Goal: Register for event/course

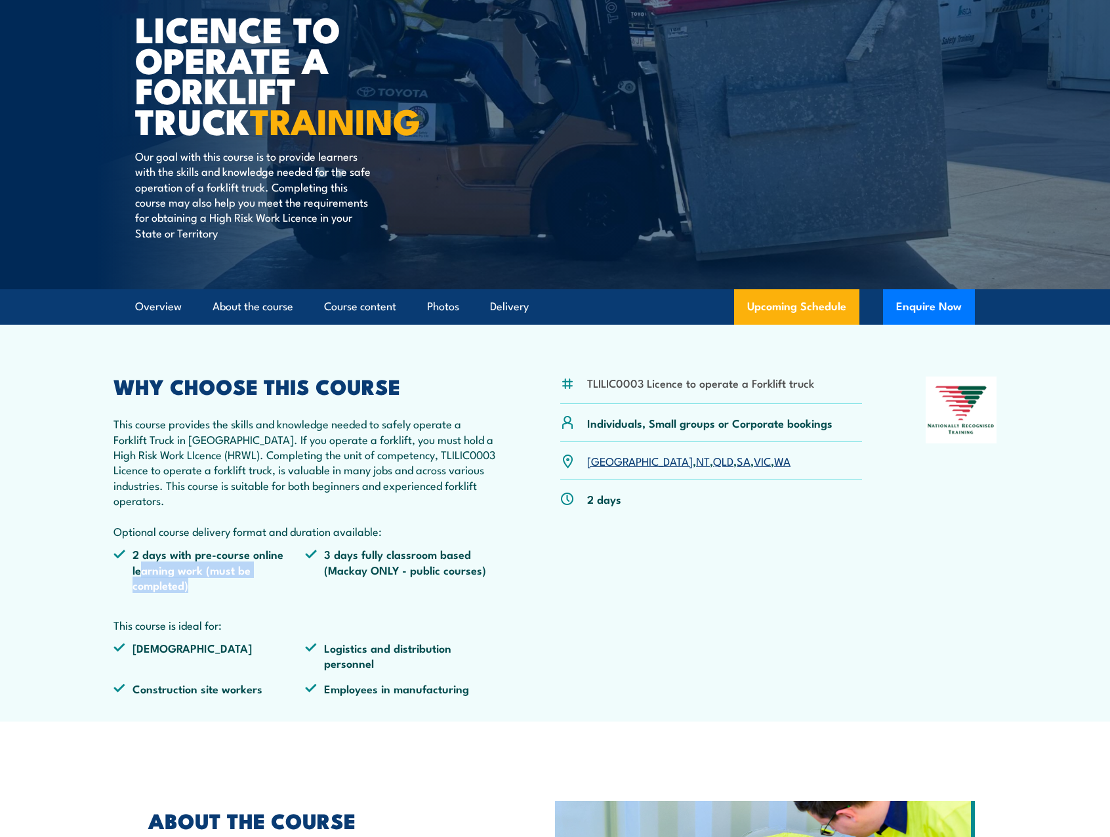
drag, startPoint x: 142, startPoint y: 572, endPoint x: 223, endPoint y: 588, distance: 82.7
click at [223, 588] on li "2 days with pre-course online learning work (must be completed)" at bounding box center [208, 569] width 191 height 46
drag, startPoint x: 223, startPoint y: 588, endPoint x: 230, endPoint y: 591, distance: 7.3
click at [214, 599] on ul "2 days with pre-course online learning work (must be completed) 3 days fully cl…" at bounding box center [304, 574] width 383 height 56
drag, startPoint x: 329, startPoint y: 558, endPoint x: 504, endPoint y: 566, distance: 174.6
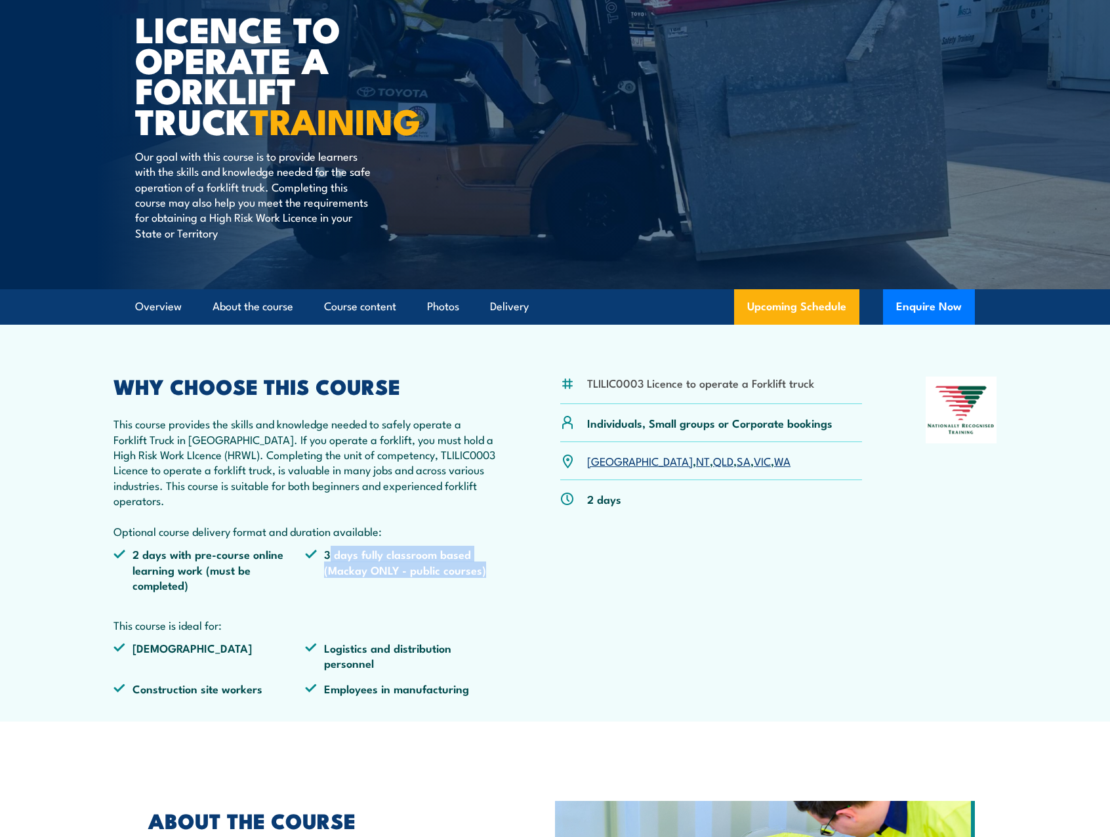
click at [504, 566] on div "TLILIC0003 Licence to operate a Forklift truck Individuals, Small groups or Cor…" at bounding box center [554, 540] width 883 height 329
drag, startPoint x: 504, startPoint y: 566, endPoint x: 415, endPoint y: 610, distance: 98.8
click at [415, 610] on div "WHY CHOOSE THIS COURSE This course provides the skills and knowledge needed to …" at bounding box center [304, 540] width 383 height 329
click at [774, 464] on link "WA" at bounding box center [782, 460] width 16 height 16
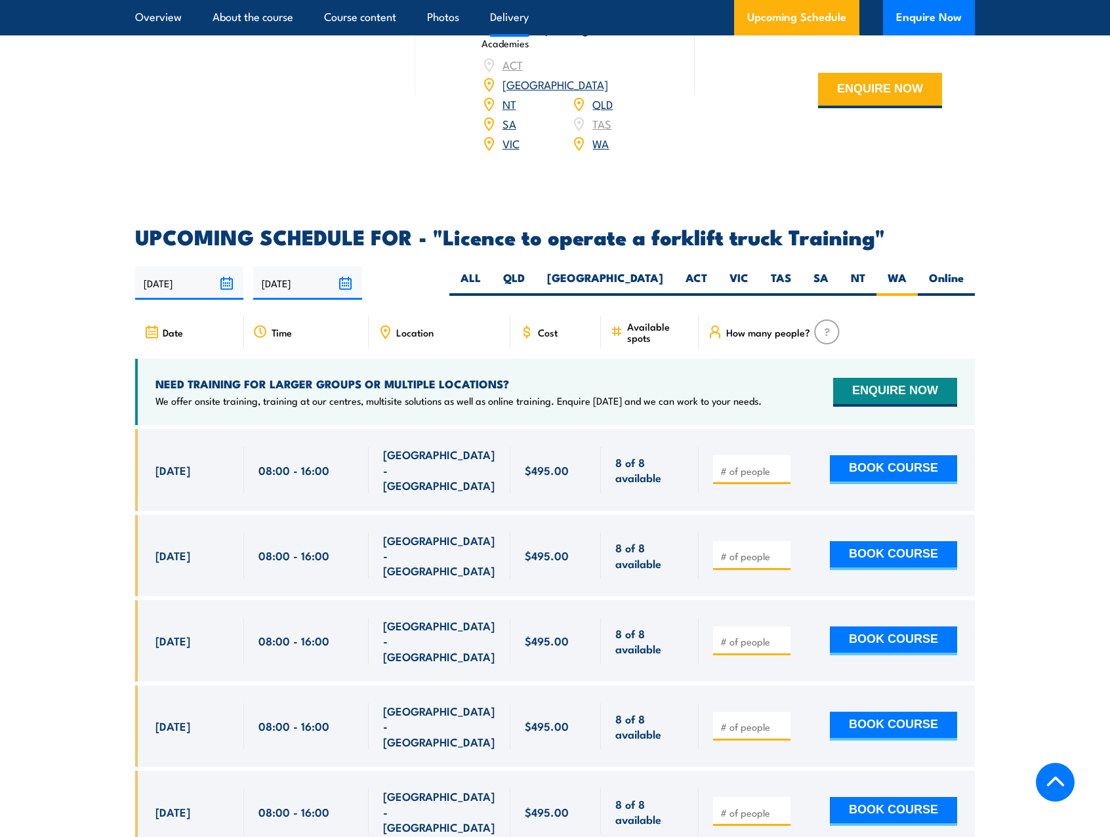
scroll to position [1932, 0]
